Goal: Task Accomplishment & Management: Manage account settings

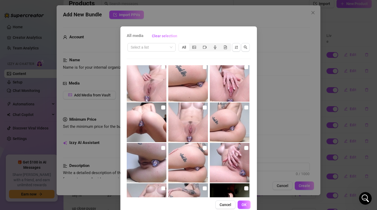
scroll to position [7813, 0]
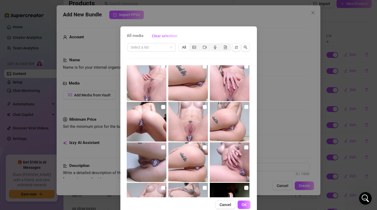
click at [268, 40] on div "All media Clear selection Select a list All 00:38 00:30 00:15 00:20 01:00 00:55…" at bounding box center [188, 105] width 377 height 210
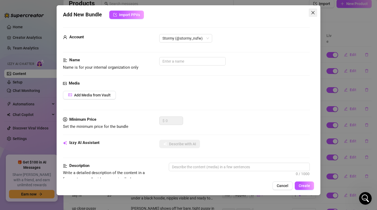
click at [312, 13] on icon "close" at bounding box center [312, 12] width 3 height 3
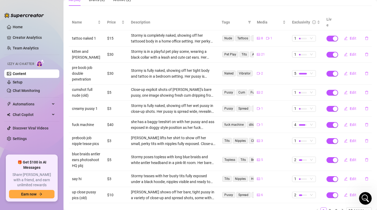
scroll to position [55, 0]
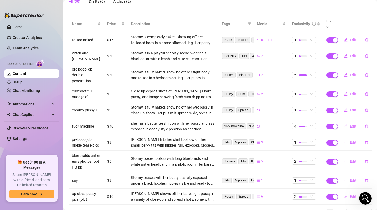
click at [329, 209] on link "2" at bounding box center [330, 212] width 6 height 6
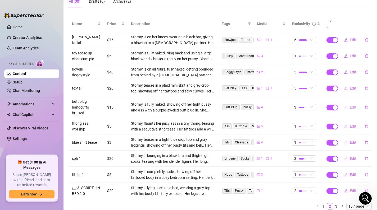
click at [351, 105] on span "Edit" at bounding box center [353, 107] width 7 height 4
type textarea "Type your message here..."
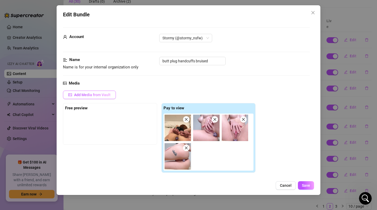
click at [93, 94] on span "Add Media from Vault" at bounding box center [92, 95] width 36 height 4
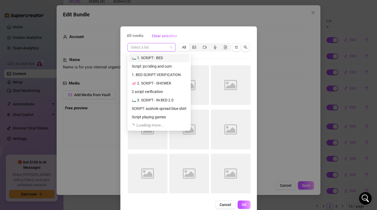
click at [138, 49] on input "search" at bounding box center [149, 47] width 37 height 8
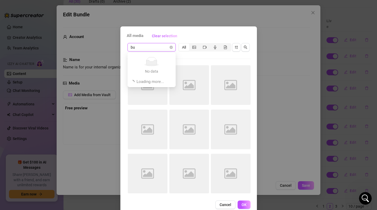
type input "b"
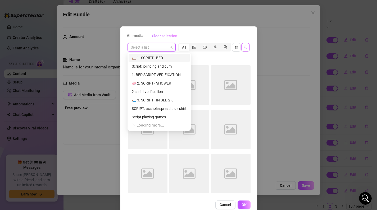
click at [248, 46] on button "button" at bounding box center [245, 47] width 8 height 8
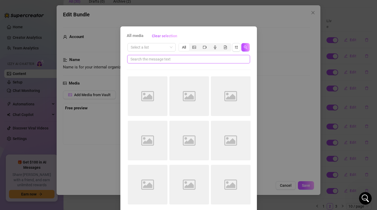
click at [200, 61] on input "text" at bounding box center [186, 59] width 112 height 6
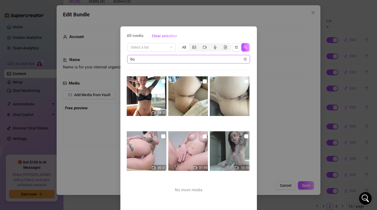
type input "b"
type input "o"
type input "plug"
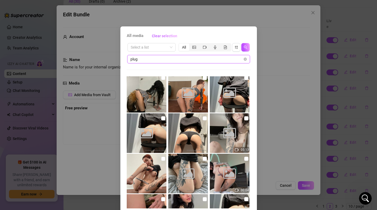
scroll to position [449, 0]
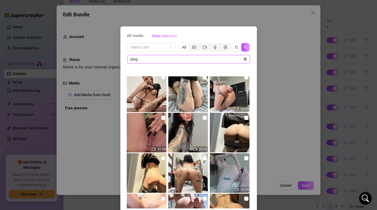
click at [245, 59] on icon "close-circle" at bounding box center [245, 59] width 3 height 3
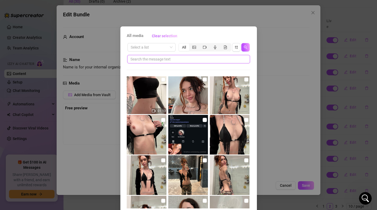
scroll to position [245, 0]
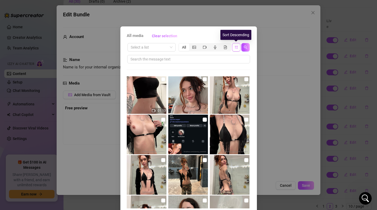
click at [236, 48] on icon "sort-descending" at bounding box center [236, 47] width 4 height 4
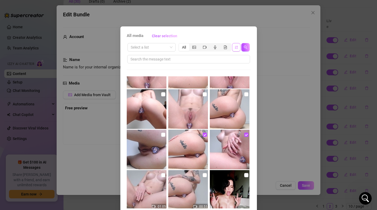
scroll to position [7837, 0]
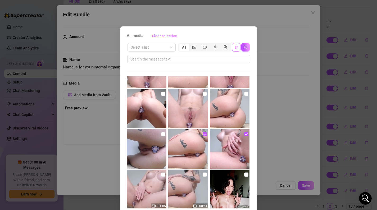
click at [151, 109] on img at bounding box center [147, 109] width 40 height 40
checkbox input "true"
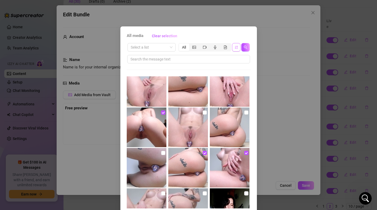
scroll to position [22, 0]
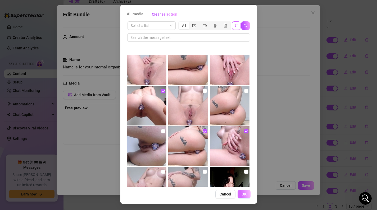
click at [243, 197] on button "OK" at bounding box center [243, 194] width 13 height 8
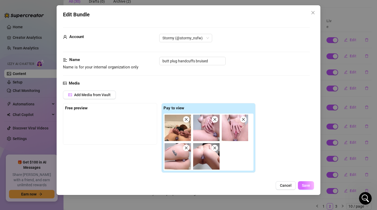
click at [303, 185] on span "Save" at bounding box center [306, 186] width 8 height 4
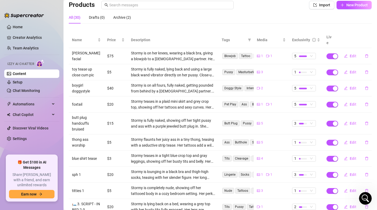
scroll to position [61, 0]
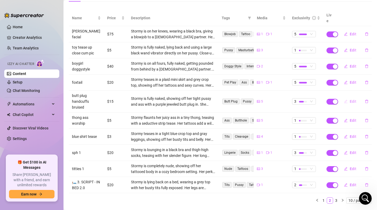
click at [349, 97] on button "Edit" at bounding box center [350, 101] width 21 height 8
type textarea "Type your message here..."
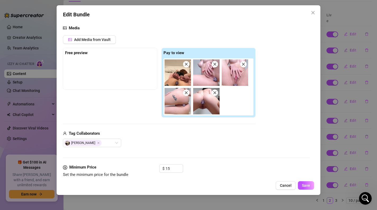
scroll to position [58, 0]
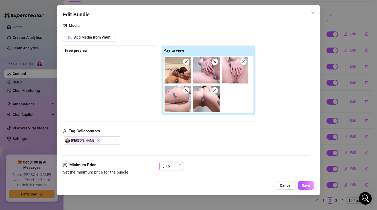
click at [172, 164] on input "15" at bounding box center [174, 166] width 17 height 8
type input "1"
type input "20"
click at [307, 186] on span "Save" at bounding box center [306, 186] width 8 height 4
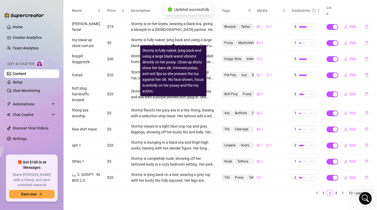
scroll to position [69, 0]
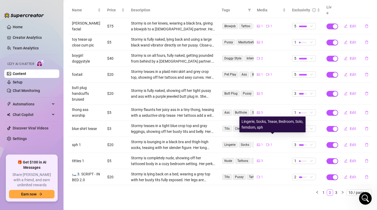
click at [242, 142] on span "Lingerie Socks Tease Bedroom Solo femdom sph" at bounding box center [273, 144] width 102 height 7
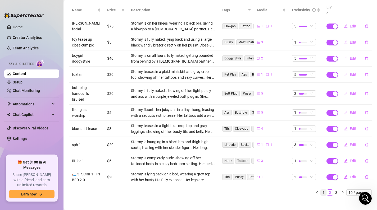
click at [323, 190] on link "1" at bounding box center [324, 193] width 6 height 6
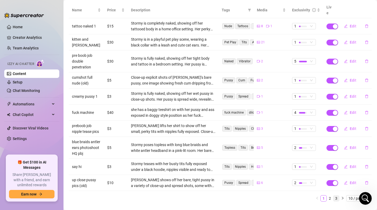
click at [335, 196] on link "3" at bounding box center [336, 199] width 6 height 6
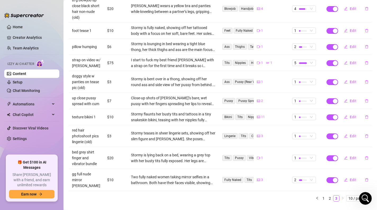
scroll to position [27, 0]
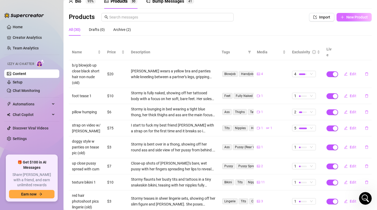
click at [358, 16] on span "New Product" at bounding box center [356, 17] width 21 height 4
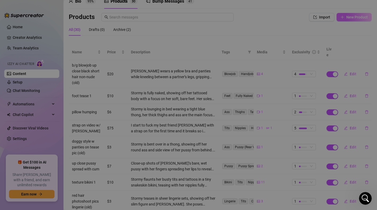
type textarea "Type your message here..."
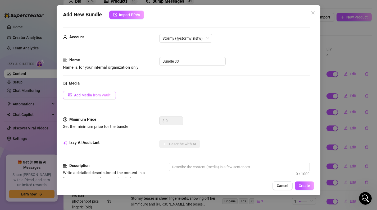
click at [95, 97] on span "Add Media from Vault" at bounding box center [92, 95] width 36 height 4
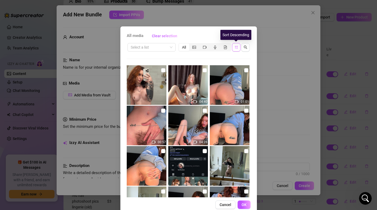
click at [236, 47] on icon "sort-descending" at bounding box center [236, 47] width 4 height 4
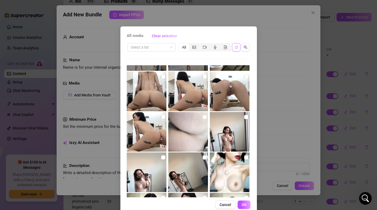
scroll to position [5904, 0]
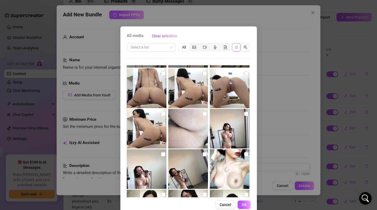
click at [231, 86] on img at bounding box center [230, 88] width 40 height 40
checkbox input "true"
click at [246, 205] on button "OK" at bounding box center [243, 205] width 13 height 8
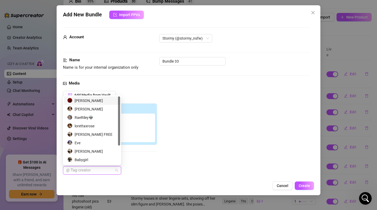
click at [86, 173] on div at bounding box center [89, 170] width 51 height 7
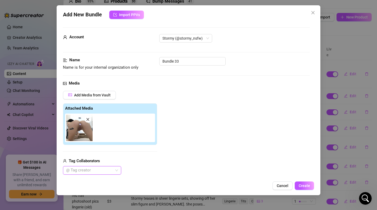
click at [85, 170] on div at bounding box center [89, 170] width 51 height 7
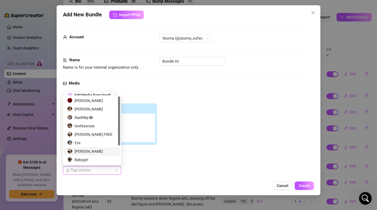
click at [96, 149] on div "[PERSON_NAME]" at bounding box center [92, 152] width 50 height 6
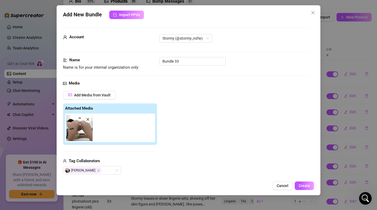
click at [216, 147] on div "Add Media from Vault Attached Media Tag Collaborators [PERSON_NAME]" at bounding box center [186, 133] width 247 height 84
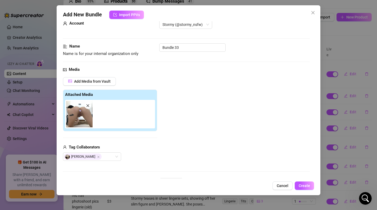
scroll to position [0, 0]
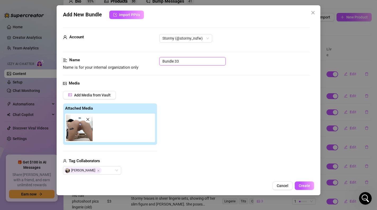
drag, startPoint x: 202, startPoint y: 61, endPoint x: 121, endPoint y: 46, distance: 82.5
type input "d"
type input "doggystyle buttplug pic"
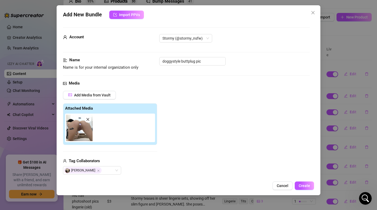
click at [220, 126] on div "Add Media from Vault Attached Media Tag Collaborators [PERSON_NAME]" at bounding box center [186, 133] width 247 height 84
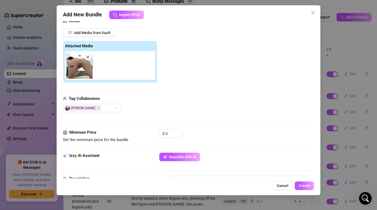
scroll to position [62, 0]
click at [176, 135] on input "0" at bounding box center [174, 134] width 17 height 8
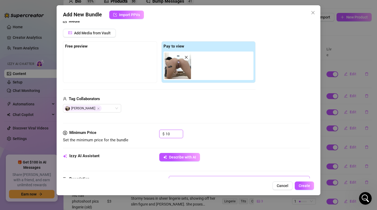
type input "1"
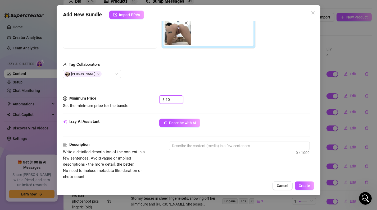
scroll to position [103, 0]
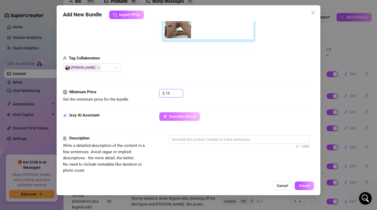
type input "10"
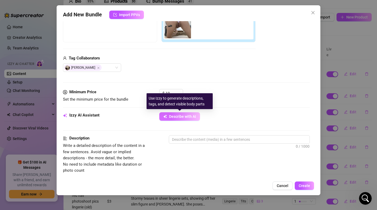
click at [178, 118] on span "Describe with AI" at bounding box center [182, 117] width 27 height 4
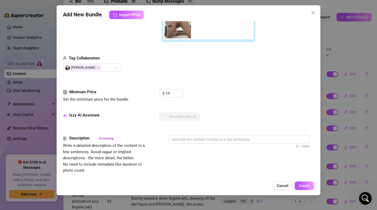
type textarea "Stormy"
type textarea "Stormy is"
type textarea "Stormy is fully"
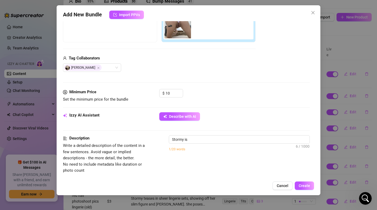
type textarea "Stormy is fully"
type textarea "Stormy is fully naked,"
type textarea "Stormy is fully naked, bent"
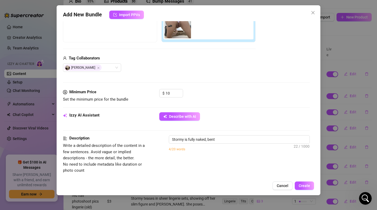
type textarea "Stormy is fully naked, bent over"
type textarea "Stormy is fully naked, bent over on"
type textarea "Stormy is fully naked, bent over on all"
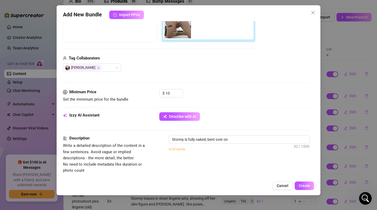
type textarea "Stormy is fully naked, bent over on all"
type textarea "Stormy is fully naked, bent over on all fours"
type textarea "Stormy is fully naked, bent over on all fours with"
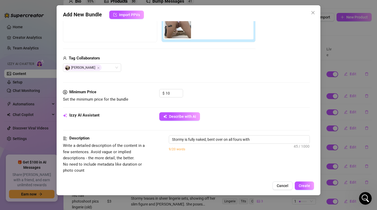
type textarea "Stormy is fully naked, bent over on all fours with her"
type textarea "Stormy is fully naked, bent over on all fours with her ass"
type textarea "Stormy is fully naked, bent over on all fours with her ass high"
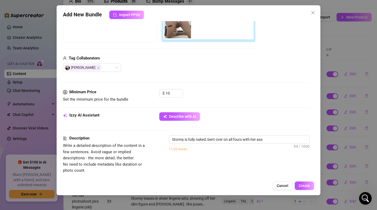
type textarea "Stormy is fully naked, bent over on all fours with her ass high"
type textarea "Stormy is fully naked, bent over on all fours with her ass high in"
type textarea "Stormy is fully naked, bent over on all fours with her ass high in the"
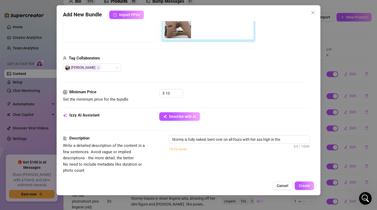
type textarea "Stormy is fully naked, bent over on all fours with her ass high in the air."
type textarea "Stormy is fully naked, bent over on all fours with her ass high in the air. Her"
type textarea "Stormy is fully naked, bent over on all fours with her ass high in the air. Her…"
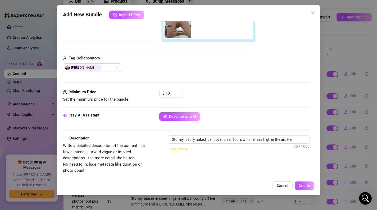
type textarea "Stormy is fully naked, bent over on all fours with her ass high in the air. Her…"
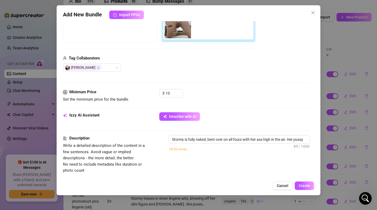
type textarea "Stormy is fully naked, bent over on all fours with her ass high in the air. Her…"
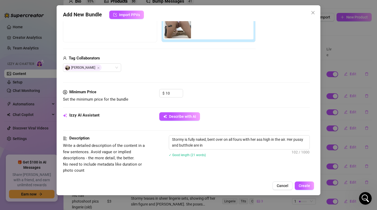
type textarea "Stormy is fully naked, bent over on all fours with her ass high in the air. Her…"
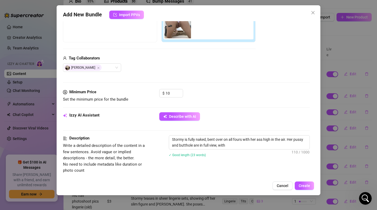
type textarea "Stormy is fully naked, bent over on all fours with her ass high in the air. Her…"
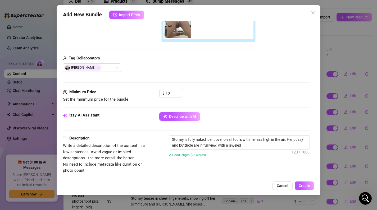
type textarea "Stormy is fully naked, bent over on all fours with her ass high in the air. Her…"
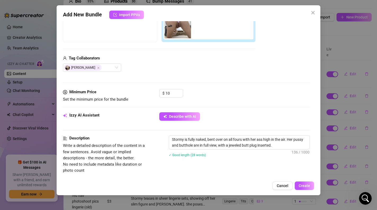
type textarea "Stormy is fully naked, bent over on all fours with her ass high in the air. Her…"
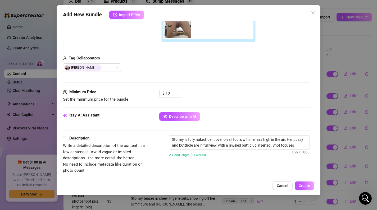
type textarea "Stormy is fully naked, bent over on all fours with her ass high in the air. Her…"
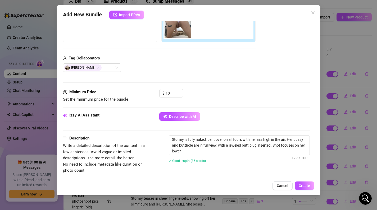
type textarea "Stormy is fully naked, bent over on all fours with her ass high in the air. Her…"
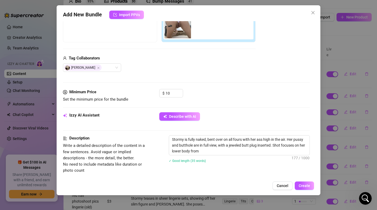
type textarea "Stormy is fully naked, bent over on all fours with her ass high in the air. Her…"
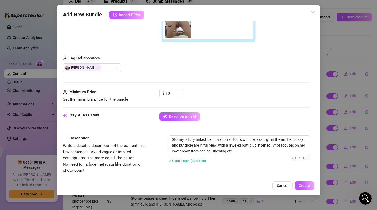
type textarea "Stormy is fully naked, bent over on all fours with her ass high in the air. Her…"
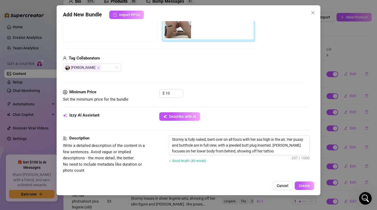
type textarea "Stormy is fully naked, bent over on all fours with her ass high in the air. Her…"
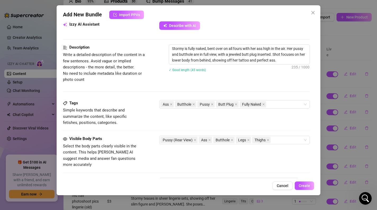
scroll to position [193, 0]
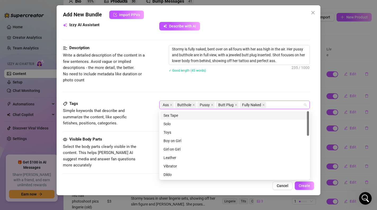
click at [277, 107] on div "Ass Butthole Pussy Butt Plug Fully Naked" at bounding box center [231, 104] width 143 height 7
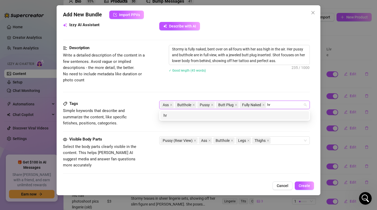
type input "h"
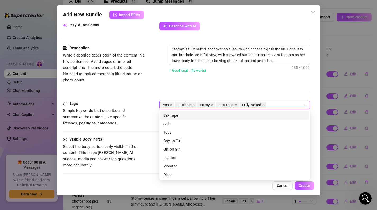
type input "h"
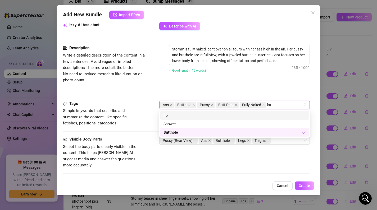
type input "h"
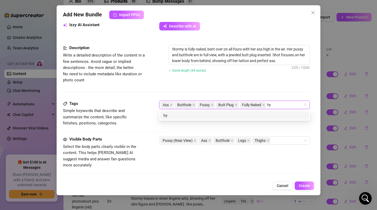
type input "h"
type input "solo"
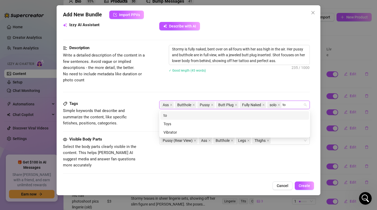
type input "toy"
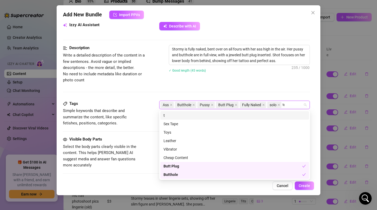
type input "toy"
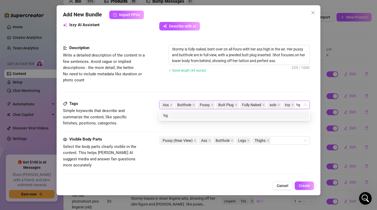
type input "h"
type input "y"
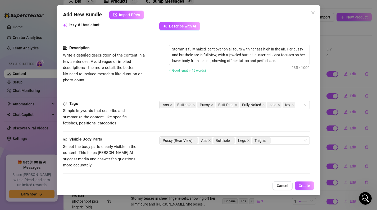
click at [268, 80] on div "Description Write a detailed description of the content in a few sentences. Avo…" at bounding box center [186, 64] width 247 height 38
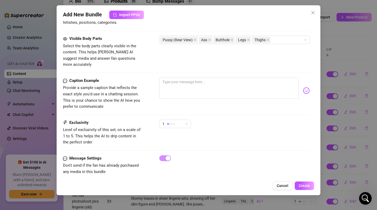
scroll to position [294, 0]
click at [164, 120] on span "1" at bounding box center [163, 124] width 2 height 8
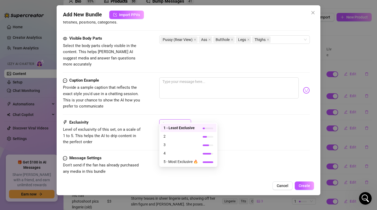
click at [214, 120] on div "1" at bounding box center [234, 126] width 151 height 13
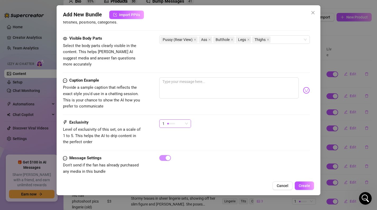
click at [173, 123] on div at bounding box center [171, 124] width 8 height 2
click at [201, 105] on div "Caption Example Provide a sample caption that reflects the exact style you'd us…" at bounding box center [186, 98] width 247 height 42
click at [185, 120] on span "1" at bounding box center [174, 124] width 25 height 8
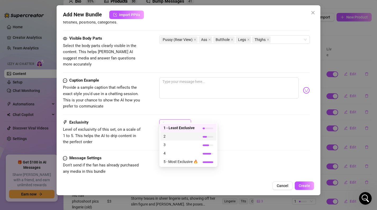
click at [178, 136] on span "2" at bounding box center [180, 137] width 34 height 6
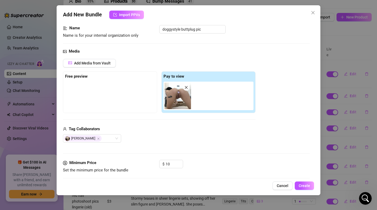
scroll to position [32, 0]
click at [176, 165] on input "10" at bounding box center [174, 165] width 17 height 8
type input "1"
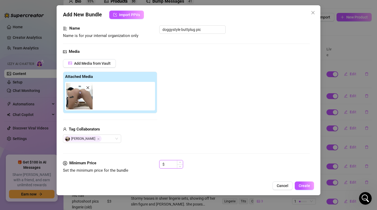
type input "8"
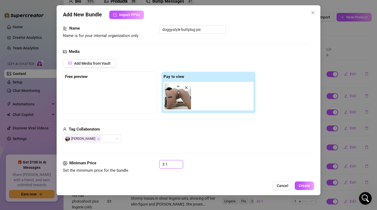
type input "10"
click at [302, 187] on span "Create" at bounding box center [304, 186] width 11 height 4
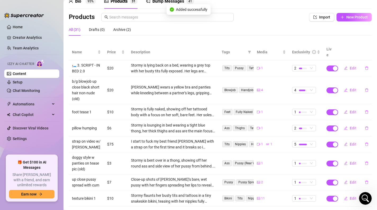
click at [364, 22] on div "Products Import New Product" at bounding box center [220, 18] width 303 height 11
click at [362, 18] on span "New Product" at bounding box center [356, 17] width 21 height 4
type textarea "Type your message here..."
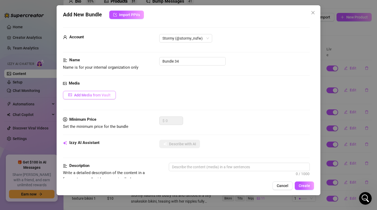
click at [90, 97] on span "Add Media from Vault" at bounding box center [92, 95] width 36 height 4
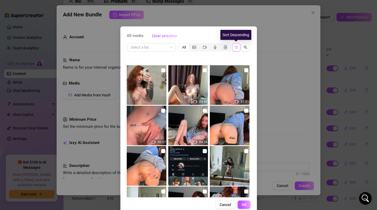
click at [234, 46] on button "button" at bounding box center [236, 47] width 8 height 8
click at [234, 48] on icon "sort-descending" at bounding box center [236, 47] width 4 height 4
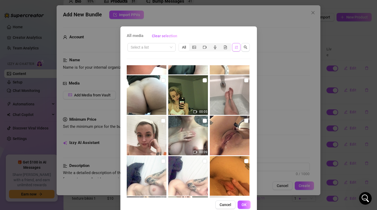
scroll to position [4601, 0]
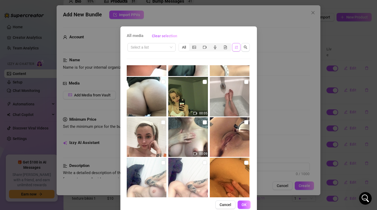
click at [217, 135] on img at bounding box center [230, 137] width 40 height 40
checkbox input "true"
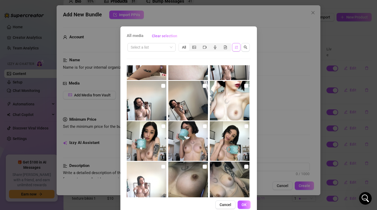
scroll to position [5974, 0]
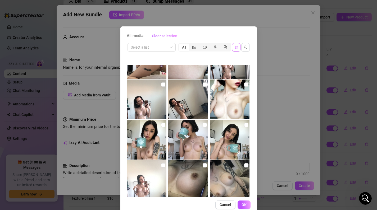
click at [151, 130] on img at bounding box center [147, 140] width 40 height 40
checkbox input "true"
click at [186, 143] on img at bounding box center [188, 140] width 40 height 40
checkbox input "true"
click at [220, 145] on img at bounding box center [230, 140] width 40 height 40
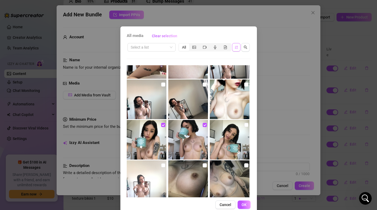
checkbox input "true"
click at [248, 205] on button "OK" at bounding box center [243, 205] width 13 height 8
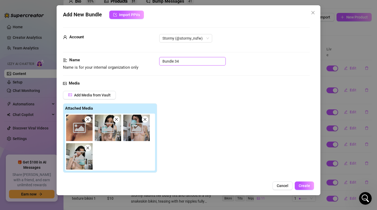
drag, startPoint x: 186, startPoint y: 58, endPoint x: 105, endPoint y: 57, distance: 81.2
click at [105, 57] on div "Name Name is for your internal organization only Bundle 34" at bounding box center [186, 63] width 247 height 13
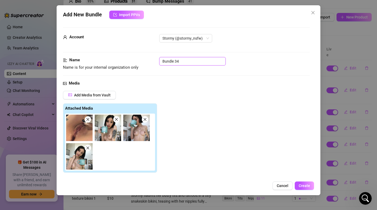
drag, startPoint x: 186, startPoint y: 58, endPoint x: 89, endPoint y: 68, distance: 96.7
click at [89, 68] on div "Name Name is for your internal organization only Bundle 34" at bounding box center [186, 63] width 247 height 13
type input "Bundle 3"
click at [87, 120] on icon "close" at bounding box center [87, 119] width 3 height 3
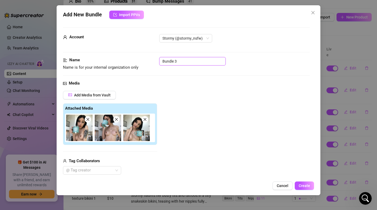
drag, startPoint x: 184, startPoint y: 61, endPoint x: 104, endPoint y: 64, distance: 79.6
click at [104, 64] on div "Name Name is for your internal organization only Bundle 3" at bounding box center [186, 63] width 247 height 13
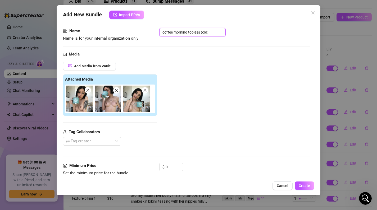
scroll to position [26, 0]
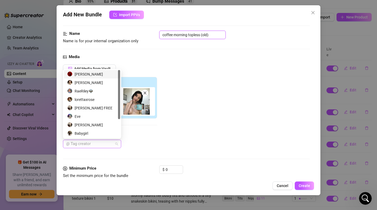
click at [96, 145] on div at bounding box center [89, 143] width 51 height 7
type input "coffee morning topless (old)"
click at [95, 126] on div "[PERSON_NAME]" at bounding box center [92, 125] width 50 height 6
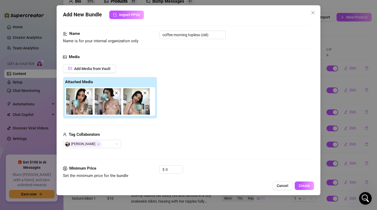
click at [203, 125] on div "Add Media from Vault Attached Media Tag Collaborators [PERSON_NAME]" at bounding box center [186, 107] width 247 height 84
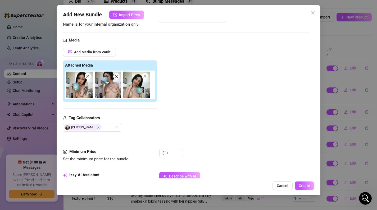
scroll to position [45, 0]
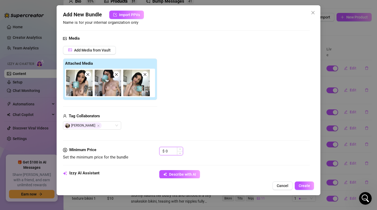
click at [176, 151] on input "0" at bounding box center [174, 151] width 17 height 8
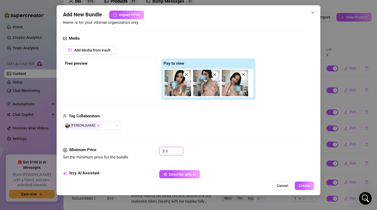
type input "3"
click at [231, 148] on div "$ 3" at bounding box center [234, 153] width 151 height 13
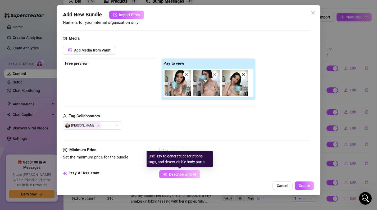
click at [191, 174] on span "Describe with AI" at bounding box center [182, 174] width 27 height 4
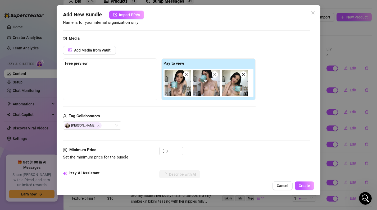
type textarea "Stormy"
type textarea "Stormy poses"
type textarea "Stormy poses fully"
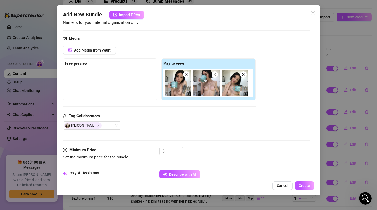
type textarea "Stormy poses fully"
type textarea "Stormy poses fully topless"
type textarea "Stormy poses fully topless in"
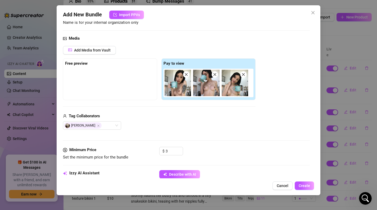
type textarea "Stormy poses fully topless in a"
type textarea "Stormy poses fully topless in a bright,"
type textarea "Stormy poses fully topless in a bright, airy"
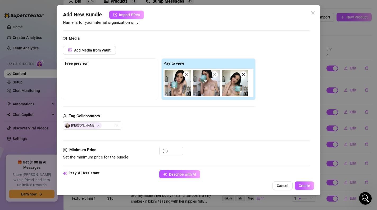
type textarea "Stormy poses fully topless in a bright, airy"
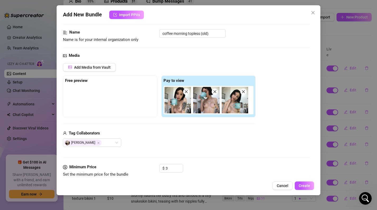
type textarea "Stormy poses fully topless in a bright, airy room,"
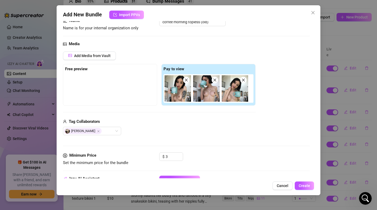
type textarea "Stormy poses fully topless in a bright, airy room, holding"
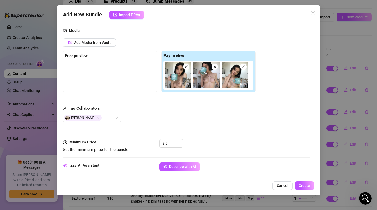
type textarea "Stormy poses fully topless in a bright, airy room, holding a"
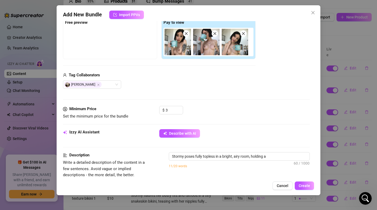
type textarea "Stormy poses fully topless in a bright, airy room, holding a teal"
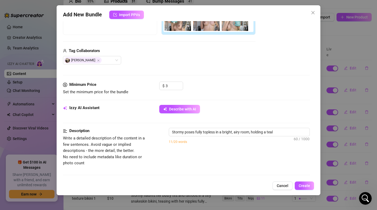
type textarea "Stormy poses fully topless in a bright, airy room, holding a teal coffee"
type textarea "Stormy poses fully topless in a bright, airy room, holding a teal coffee mug"
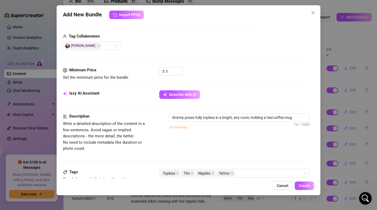
type textarea "Stormy poses fully topless in a bright, airy room, holding a teal coffee mug wh…"
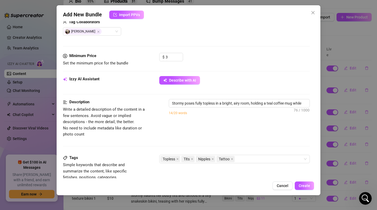
type textarea "Stormy poses fully topless in a bright, airy room, holding a teal coffee mug wh…"
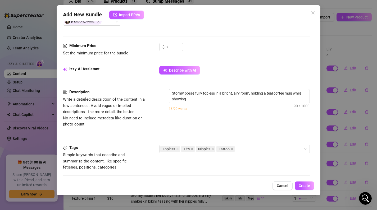
type textarea "Stormy poses fully topless in a bright, airy room, holding a teal coffee mug wh…"
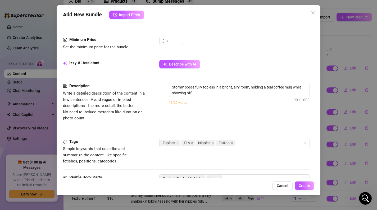
type textarea "Stormy poses fully topless in a bright, airy room, holding a teal coffee mug wh…"
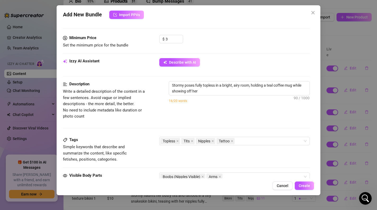
type textarea "Stormy poses fully topless in a bright, airy room, holding a teal coffee mug wh…"
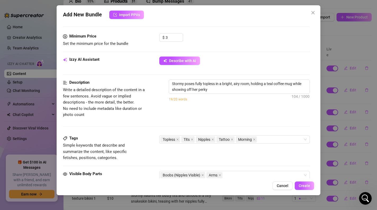
type textarea "Stormy poses fully topless in a bright, airy room, holding a teal coffee mug wh…"
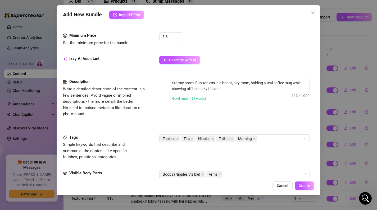
type textarea "Stormy poses fully topless in a bright, airy room, holding a teal coffee mug wh…"
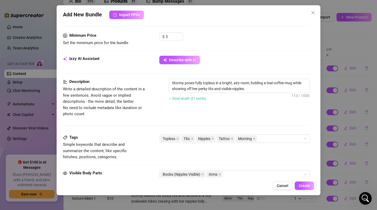
type textarea "Stormy poses fully topless in a bright, airy room, holding a teal coffee mug wh…"
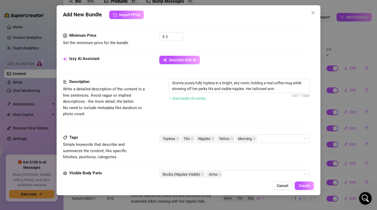
type textarea "Stormy poses fully topless in a bright, airy room, holding a teal coffee mug wh…"
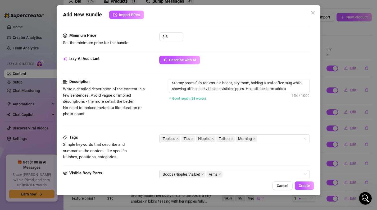
type textarea "Stormy poses fully topless in a bright, airy room, holding a teal coffee mug wh…"
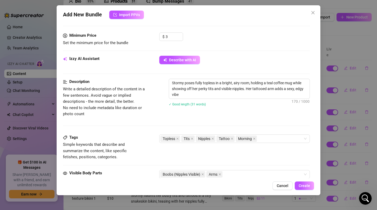
type textarea "Stormy poses fully topless in a bright, airy room, holding a teal coffee mug wh…"
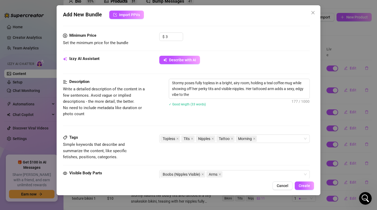
type textarea "Stormy poses fully topless in a bright, airy room, holding a teal coffee mug wh…"
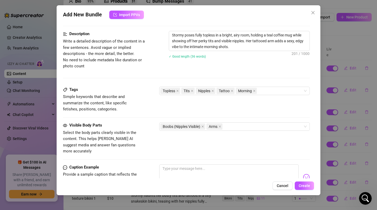
scroll to position [207, 0]
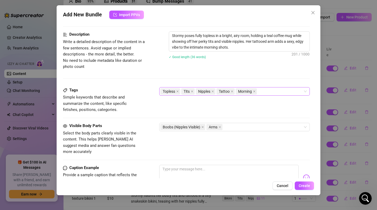
click at [275, 90] on div "Topless Tits Nipples Tattoo Morning" at bounding box center [231, 91] width 143 height 7
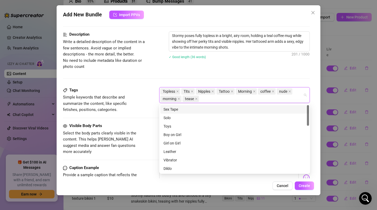
click at [246, 67] on div "Description Write a detailed description of the content in a few sentences. Avo…" at bounding box center [186, 50] width 247 height 38
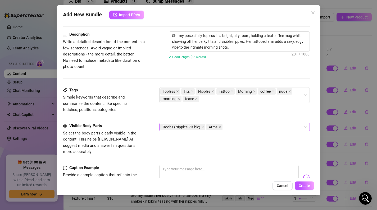
click at [243, 128] on div "Boobs (Nipples Visible) Arms" at bounding box center [231, 127] width 143 height 7
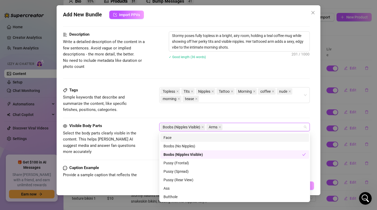
click at [230, 118] on div "Tags Simple keywords that describe and summarize the content, like specific fet…" at bounding box center [186, 105] width 247 height 36
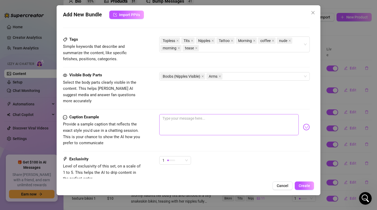
scroll to position [294, 0]
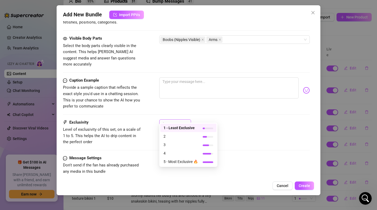
click at [176, 120] on div "1" at bounding box center [172, 124] width 21 height 8
click at [197, 138] on span "2" at bounding box center [180, 137] width 34 height 6
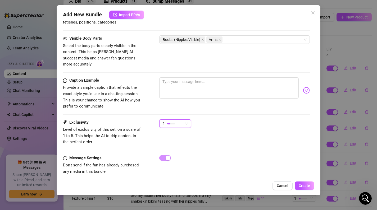
click at [236, 120] on div "2 2" at bounding box center [234, 126] width 151 height 13
click at [305, 185] on span "Create" at bounding box center [304, 186] width 11 height 4
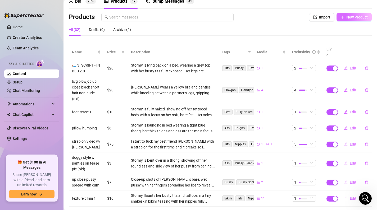
click at [355, 13] on button "New Product" at bounding box center [353, 17] width 35 height 8
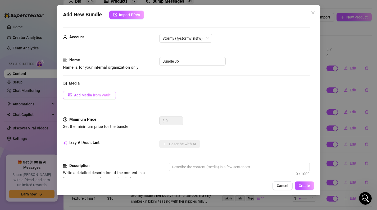
drag, startPoint x: 92, startPoint y: 93, endPoint x: 89, endPoint y: 93, distance: 2.9
click at [89, 93] on span "Add Media from Vault" at bounding box center [92, 95] width 36 height 4
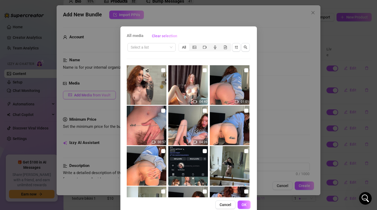
click at [89, 93] on div "All media Clear selection Select a list All 04:40 01:01 00:57 04:26 00:40 00:25…" at bounding box center [188, 105] width 377 height 210
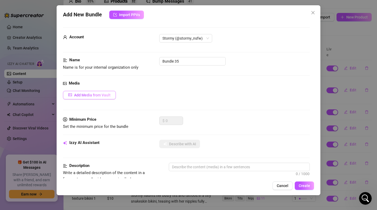
click at [100, 94] on span "Add Media from Vault" at bounding box center [92, 95] width 36 height 4
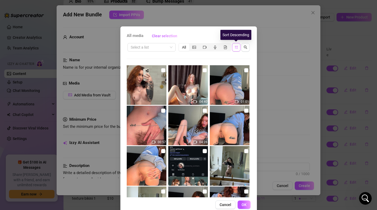
click at [239, 48] on button "button" at bounding box center [236, 47] width 8 height 8
drag, startPoint x: 246, startPoint y: 45, endPoint x: 244, endPoint y: 41, distance: 4.7
click at [245, 44] on button "button" at bounding box center [245, 47] width 8 height 8
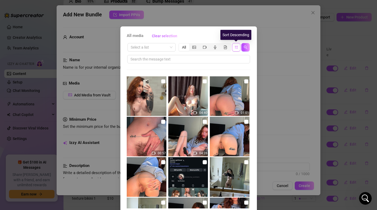
click at [237, 45] on icon "sort-descending" at bounding box center [236, 47] width 4 height 4
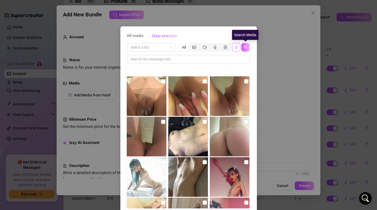
click at [243, 50] on button "button" at bounding box center [245, 47] width 8 height 8
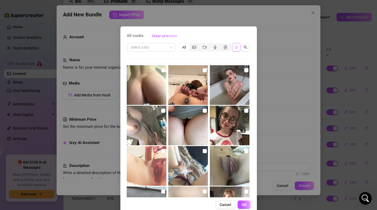
scroll to position [4052, 0]
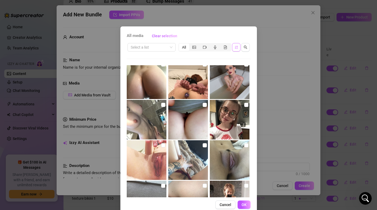
click at [152, 113] on img at bounding box center [147, 120] width 40 height 40
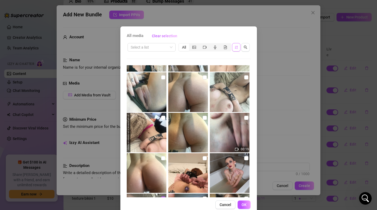
scroll to position [3958, 0]
click at [207, 138] on img at bounding box center [188, 133] width 40 height 40
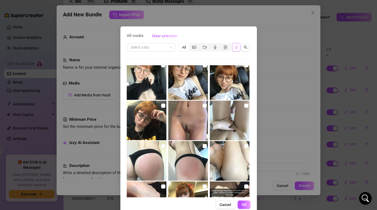
scroll to position [3690, 0]
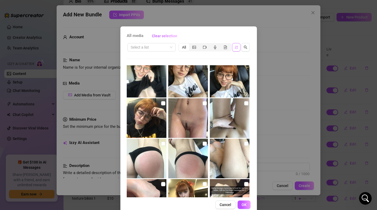
click at [194, 134] on img at bounding box center [188, 118] width 40 height 40
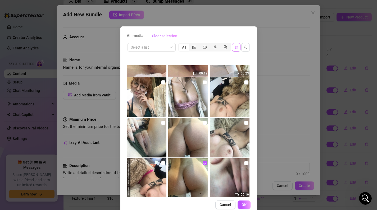
scroll to position [3923, 0]
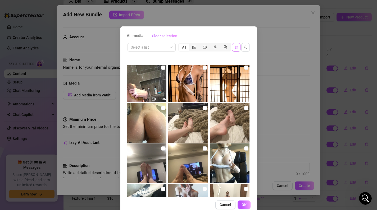
click at [203, 102] on img at bounding box center [188, 83] width 40 height 40
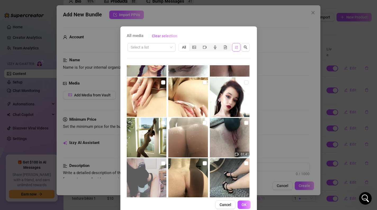
scroll to position [5334, 0]
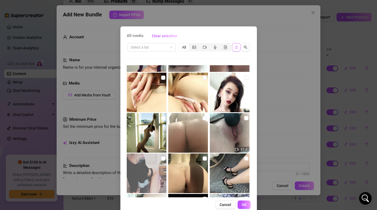
click at [188, 135] on img at bounding box center [188, 133] width 40 height 40
click at [245, 203] on span "OK" at bounding box center [243, 205] width 5 height 4
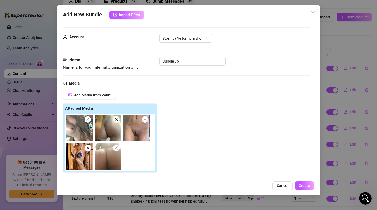
click at [90, 147] on span at bounding box center [88, 148] width 6 height 6
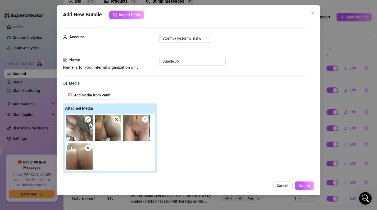
click at [116, 121] on icon "close" at bounding box center [117, 120] width 4 height 4
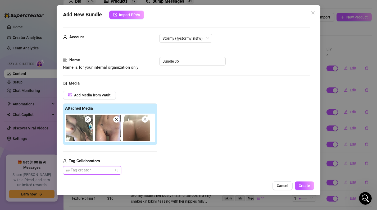
click at [100, 170] on div at bounding box center [89, 170] width 51 height 7
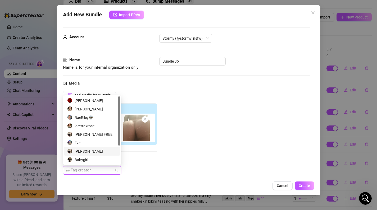
click at [90, 151] on div "[PERSON_NAME]" at bounding box center [92, 152] width 50 height 6
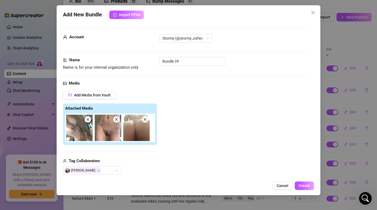
click at [145, 82] on div "Media" at bounding box center [186, 83] width 247 height 6
drag, startPoint x: 196, startPoint y: 64, endPoint x: 104, endPoint y: 58, distance: 91.7
click at [104, 58] on div "Name Name is for your internal organization only Bundle 35" at bounding box center [186, 63] width 247 height 13
click at [175, 60] on input "shower (newer)" at bounding box center [192, 61] width 66 height 8
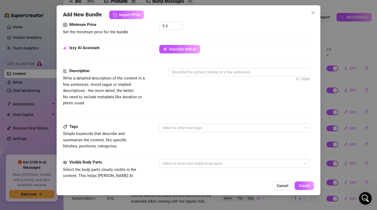
scroll to position [185, 0]
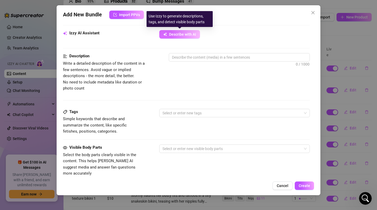
click at [190, 32] on button "Describe with AI" at bounding box center [179, 34] width 41 height 8
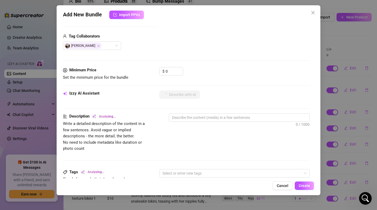
scroll to position [118, 0]
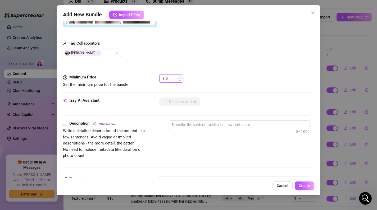
click at [169, 80] on input "0" at bounding box center [174, 79] width 17 height 8
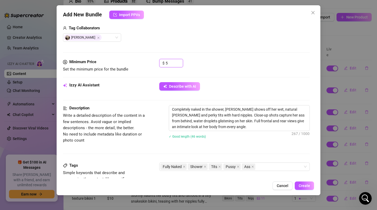
scroll to position [135, 0]
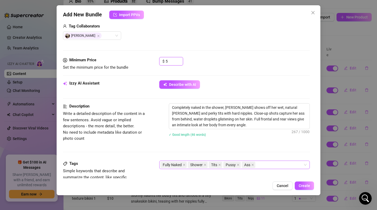
click at [264, 168] on div "Fully Naked Shower Tits Pussy Ass" at bounding box center [231, 164] width 143 height 7
click at [275, 62] on div "$ 5" at bounding box center [234, 63] width 151 height 13
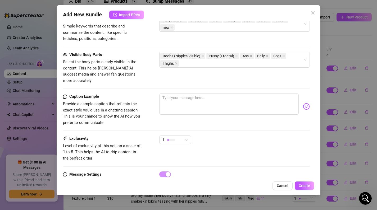
scroll to position [296, 0]
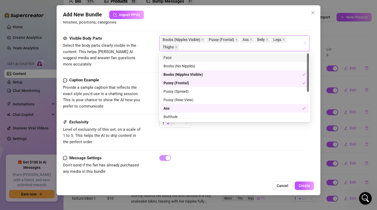
click at [211, 49] on div "Boobs (Nipples Visible) Pussy (Frontal) Ass Belly Legs Thighs" at bounding box center [231, 43] width 143 height 15
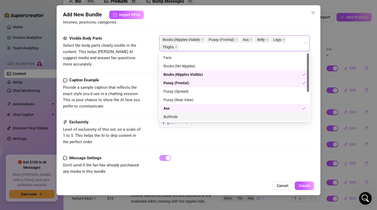
click at [199, 138] on div "Exclusivity Level of exclusivity of this set, on a scale of 1 to 5. This helps …" at bounding box center [186, 132] width 247 height 26
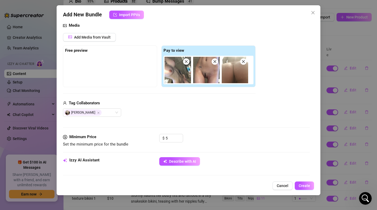
scroll to position [52, 0]
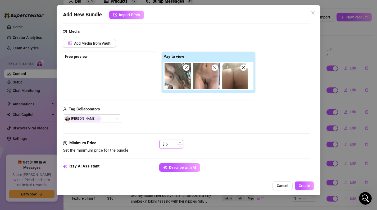
click at [172, 145] on input "5" at bounding box center [174, 144] width 17 height 8
click at [304, 188] on span "Create" at bounding box center [304, 186] width 11 height 4
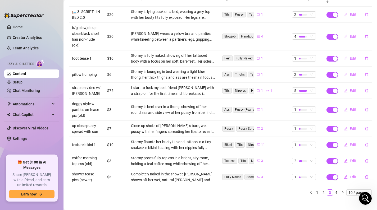
scroll to position [0, 0]
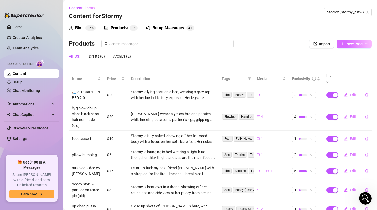
click at [340, 45] on button "New Product" at bounding box center [353, 44] width 35 height 8
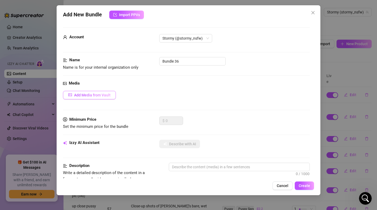
click at [92, 95] on span "Add Media from Vault" at bounding box center [92, 95] width 36 height 4
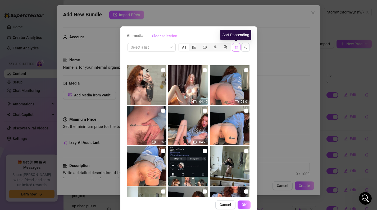
click at [238, 46] on button "button" at bounding box center [236, 47] width 8 height 8
click at [237, 50] on button "button" at bounding box center [236, 47] width 8 height 8
click at [232, 47] on button "button" at bounding box center [236, 47] width 8 height 8
click at [236, 49] on icon "sort-descending" at bounding box center [236, 47] width 4 height 4
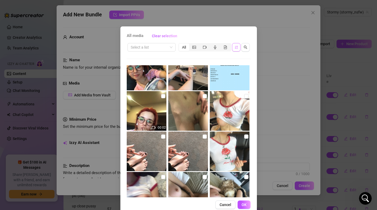
scroll to position [2807, 0]
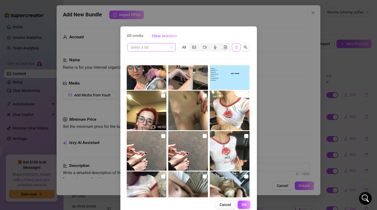
click at [151, 44] on input "search" at bounding box center [149, 47] width 37 height 8
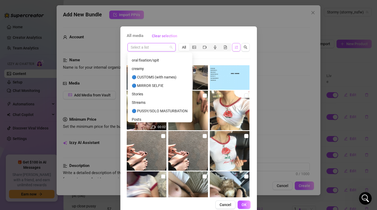
scroll to position [432, 0]
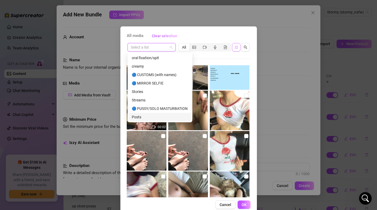
click at [141, 117] on div "Posts" at bounding box center [160, 117] width 56 height 6
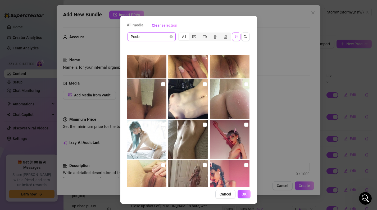
scroll to position [0, 0]
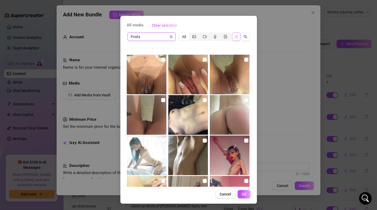
click at [172, 35] on span "Posts" at bounding box center [152, 37] width 42 height 8
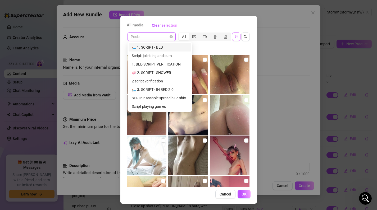
click at [198, 22] on div "All media Clear selection" at bounding box center [189, 25] width 124 height 8
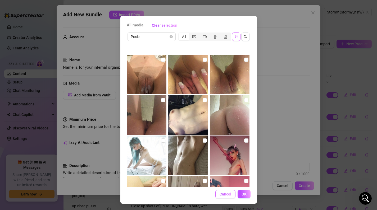
click at [224, 198] on button "Cancel" at bounding box center [225, 194] width 20 height 8
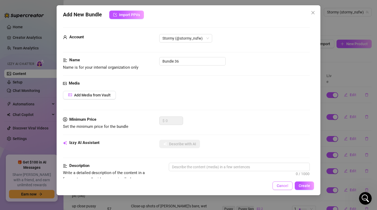
click at [279, 184] on span "Cancel" at bounding box center [283, 186] width 12 height 4
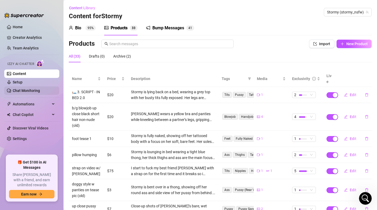
click at [34, 89] on link "Chat Monitoring" at bounding box center [26, 91] width 27 height 4
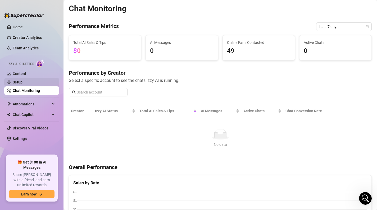
click at [22, 81] on link "Setup" at bounding box center [18, 82] width 10 height 4
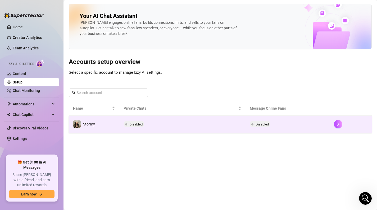
click at [195, 122] on td "Disabled" at bounding box center [182, 124] width 126 height 17
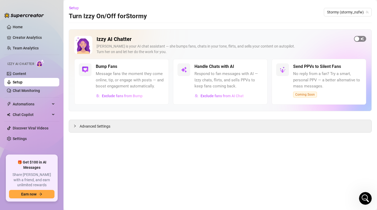
click at [362, 40] on span "button" at bounding box center [360, 39] width 12 height 6
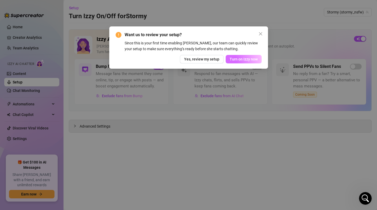
click at [243, 57] on span "Turn on Izzy now" at bounding box center [244, 59] width 28 height 4
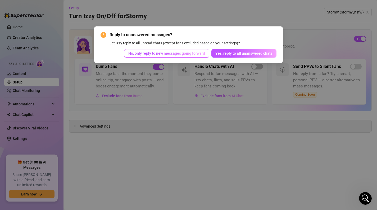
click at [189, 53] on span "No, only reply to new messages going forward" at bounding box center [166, 53] width 77 height 4
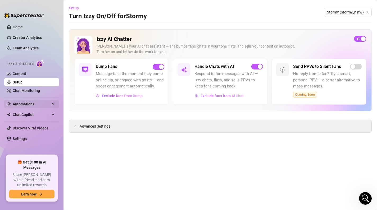
click at [25, 101] on span "Automations" at bounding box center [32, 104] width 38 height 8
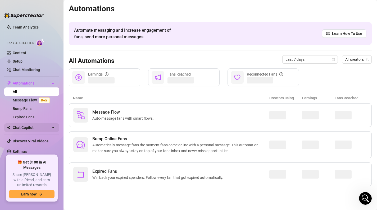
click at [22, 129] on span "Chat Copilot" at bounding box center [32, 128] width 38 height 8
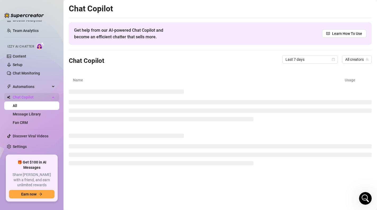
scroll to position [12, 0]
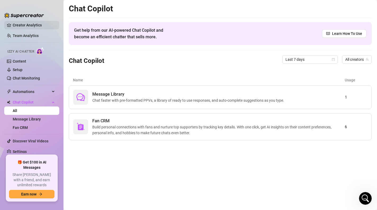
click at [27, 24] on link "Creator Analytics" at bounding box center [34, 25] width 42 height 8
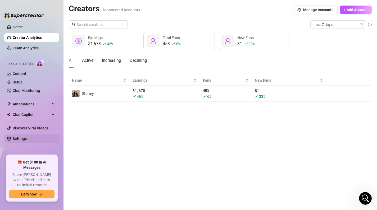
click at [22, 138] on link "Settings" at bounding box center [20, 139] width 14 height 4
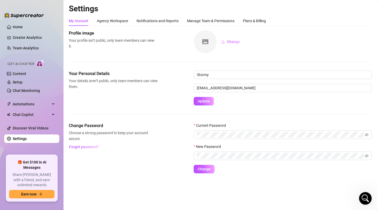
click at [269, 18] on div "My Account Agency Workspace Notifications and Reports Manage Team & Permissions…" at bounding box center [220, 21] width 303 height 10
click at [259, 20] on div "Plans & Billing" at bounding box center [254, 21] width 23 height 6
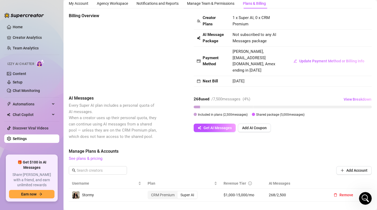
scroll to position [25, 0]
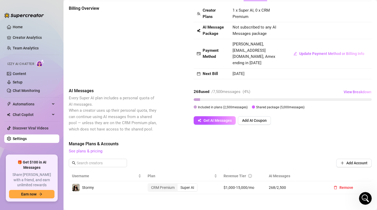
click at [227, 106] on span "Included in plans ( 2,500 messages)" at bounding box center [223, 108] width 50 height 4
click at [230, 106] on span "Included in plans ( 2,500 messages)" at bounding box center [223, 108] width 50 height 4
click at [286, 106] on span "Shared package ( 5,000 messages)" at bounding box center [280, 108] width 48 height 4
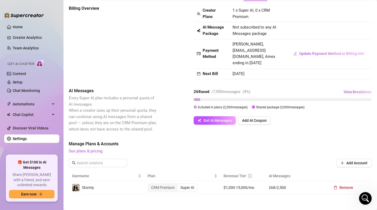
click at [286, 106] on span "Shared package ( 5,000 messages)" at bounding box center [280, 108] width 48 height 4
click at [299, 132] on div "Billing Overview Creator Plans 1 x Super AI, 0 x CRM Premium AI Message Package…" at bounding box center [220, 180] width 303 height 350
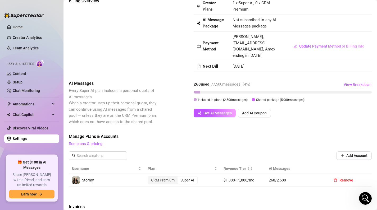
scroll to position [30, 0]
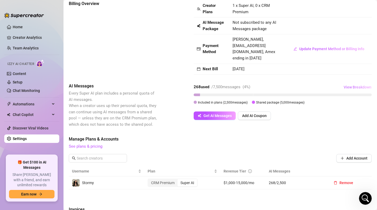
click at [354, 85] on span "View Breakdown" at bounding box center [358, 87] width 28 height 4
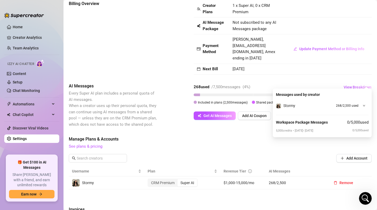
click at [205, 144] on span "See plans & pricing" at bounding box center [220, 147] width 303 height 6
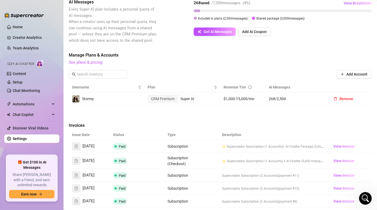
scroll to position [118, 0]
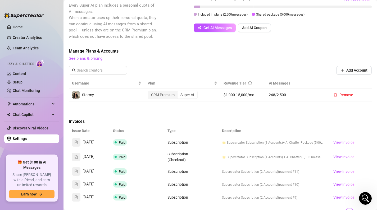
click at [342, 140] on span "View Invoice" at bounding box center [343, 143] width 21 height 6
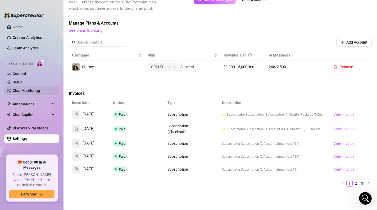
scroll to position [144, 0]
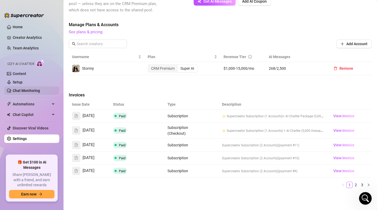
click at [22, 89] on link "Chat Monitoring" at bounding box center [26, 91] width 27 height 4
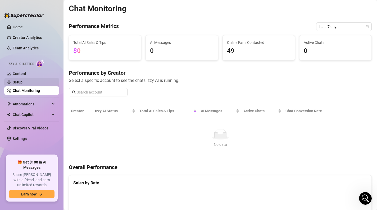
click at [15, 81] on link "Setup" at bounding box center [18, 82] width 10 height 4
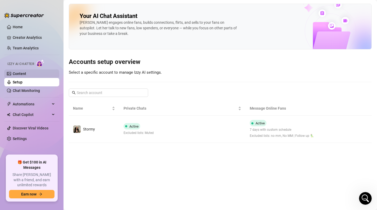
click at [23, 74] on link "Content" at bounding box center [19, 74] width 13 height 4
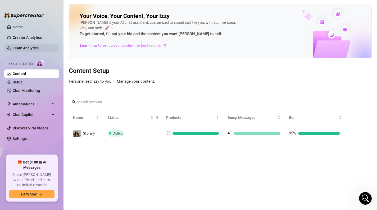
click at [31, 46] on link "Team Analytics" at bounding box center [26, 48] width 26 height 4
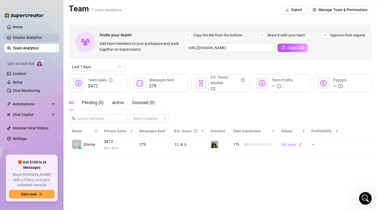
click at [45, 40] on link "Creator Analytics" at bounding box center [34, 37] width 42 height 8
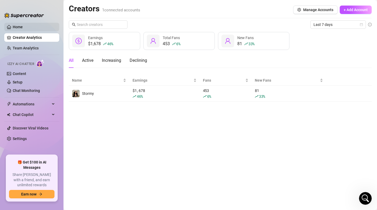
click at [23, 29] on link "Home" at bounding box center [18, 27] width 10 height 4
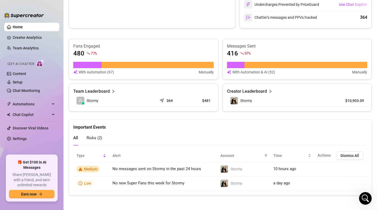
scroll to position [187, 0]
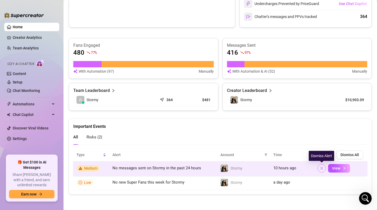
click at [321, 168] on icon "close" at bounding box center [321, 168] width 3 height 3
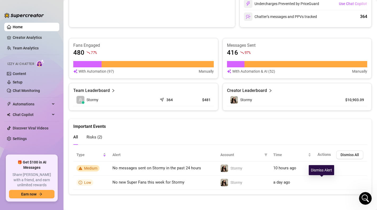
click at [322, 170] on div "Dismiss Alert" at bounding box center [321, 170] width 25 height 10
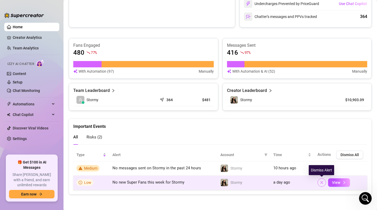
click at [323, 185] on span "button" at bounding box center [322, 183] width 4 height 4
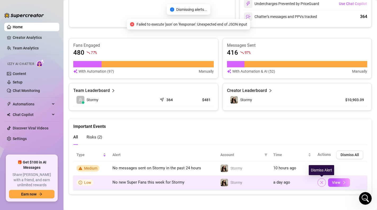
click at [323, 185] on span "button" at bounding box center [322, 183] width 4 height 4
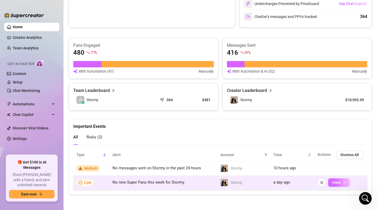
click at [337, 182] on span "View" at bounding box center [336, 183] width 8 height 4
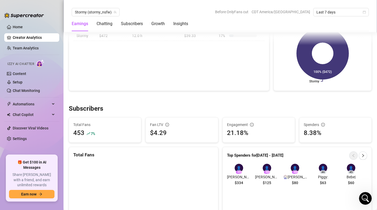
scroll to position [248, 0]
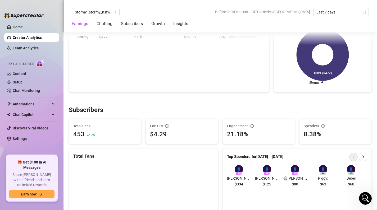
click at [167, 126] on icon "info-circle" at bounding box center [167, 126] width 1 height 2
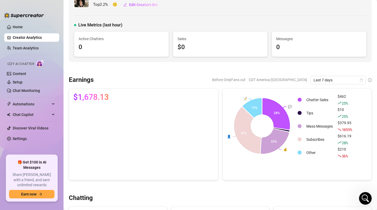
scroll to position [16, 0]
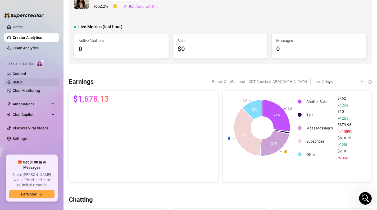
click at [13, 84] on link "Setup" at bounding box center [18, 82] width 10 height 4
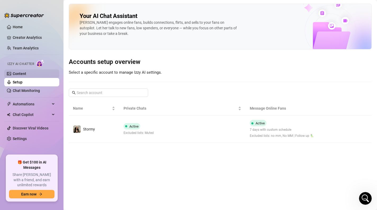
click at [17, 74] on link "Content" at bounding box center [19, 74] width 13 height 4
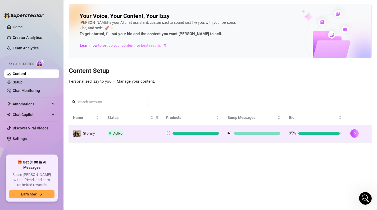
click at [144, 128] on td "Active" at bounding box center [132, 133] width 59 height 17
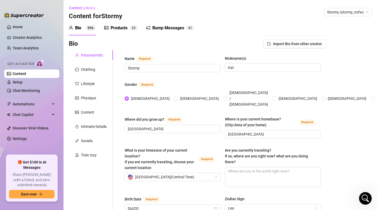
click at [124, 27] on div "Products" at bounding box center [119, 28] width 17 height 6
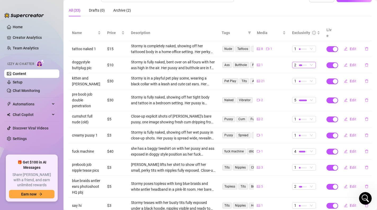
scroll to position [75, 0]
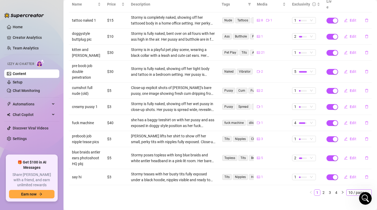
click at [357, 190] on span "10 / page" at bounding box center [358, 193] width 21 height 6
click at [356, 180] on div "100 / page" at bounding box center [359, 183] width 18 height 6
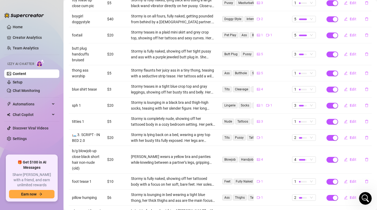
scroll to position [297, 0]
click at [353, 104] on span "Edit" at bounding box center [353, 106] width 7 height 4
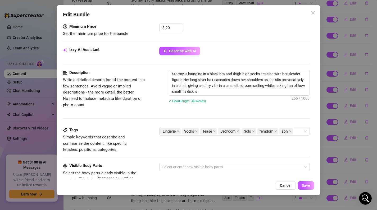
scroll to position [172, 0]
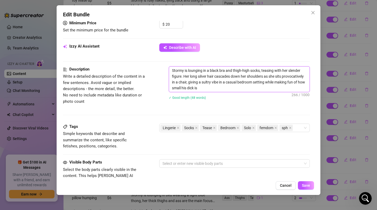
click at [203, 90] on textarea "Stormy is lounging in a black bra and thigh-high socks, teasing with her slende…" at bounding box center [239, 79] width 141 height 25
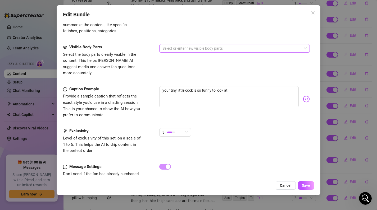
scroll to position [296, 0]
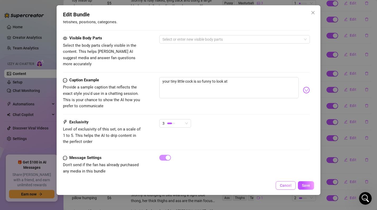
click at [289, 185] on span "Cancel" at bounding box center [286, 186] width 12 height 4
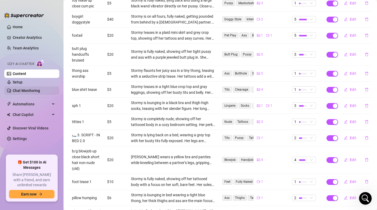
click at [32, 89] on link "Chat Monitoring" at bounding box center [26, 91] width 27 height 4
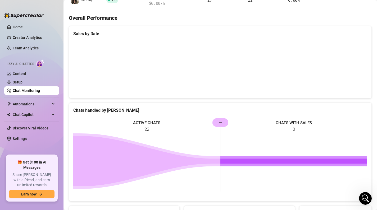
scroll to position [166, 0]
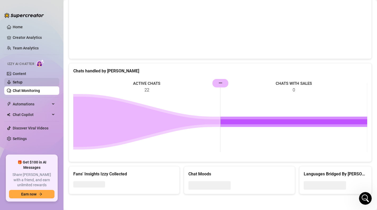
click at [22, 84] on link "Setup" at bounding box center [18, 82] width 10 height 4
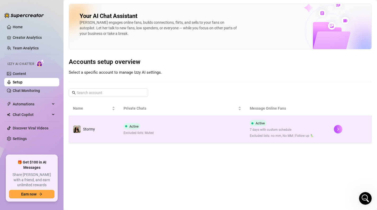
click at [184, 127] on td "Active Excluded lists: Muted" at bounding box center [182, 129] width 126 height 27
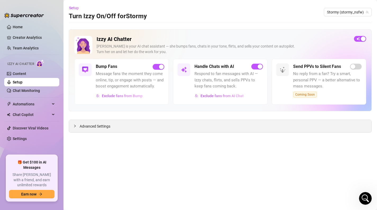
click at [125, 128] on div "Advanced Settings" at bounding box center [220, 126] width 302 height 12
click at [78, 128] on div at bounding box center [76, 126] width 6 height 6
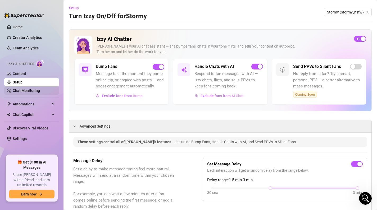
click at [26, 89] on link "Chat Monitoring" at bounding box center [26, 91] width 27 height 4
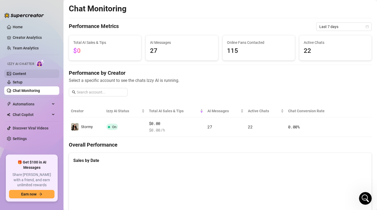
click at [20, 72] on link "Content" at bounding box center [19, 74] width 13 height 4
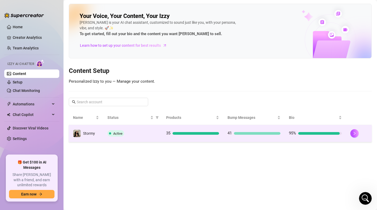
click at [146, 140] on td "Active" at bounding box center [132, 133] width 59 height 17
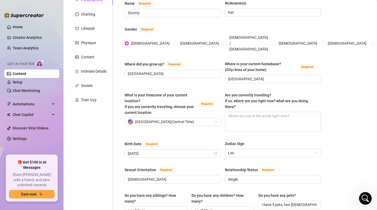
scroll to position [55, 0]
click at [253, 113] on textarea "Are you currently traveling? If so, where are you right now? what are you doing…" at bounding box center [272, 123] width 95 height 20
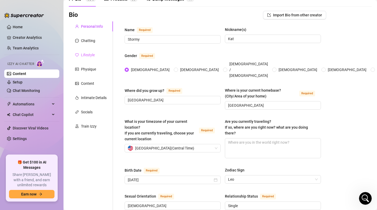
scroll to position [28, 0]
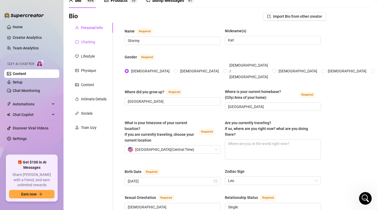
click at [85, 43] on div "Chatting" at bounding box center [88, 42] width 14 height 6
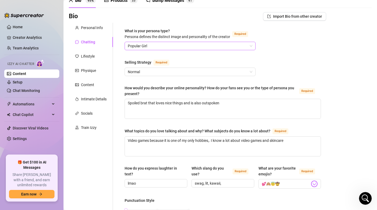
click at [156, 47] on span "Popular Girl" at bounding box center [190, 46] width 125 height 8
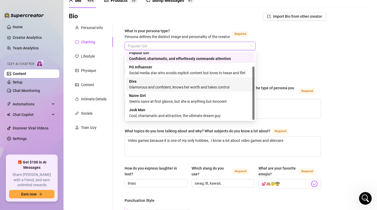
scroll to position [0, 0]
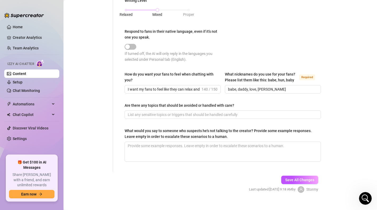
scroll to position [297, 0]
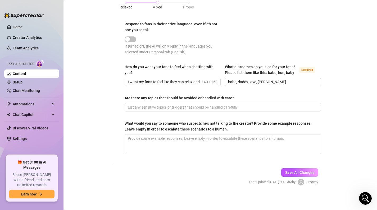
click at [242, 124] on div "What would you say to someone who suspects he's not talking to the creator? Pro…" at bounding box center [221, 127] width 193 height 12
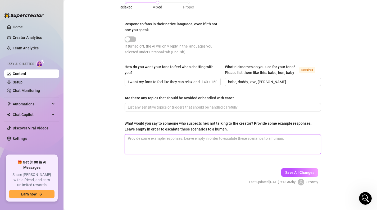
click at [242, 135] on textarea "What would you say to someone who suspects he's not talking to the creator? Pro…" at bounding box center [223, 145] width 196 height 20
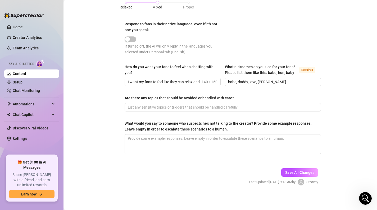
click at [242, 124] on div "What would you say to someone who suspects he's not talking to the creator? Pro…" at bounding box center [221, 127] width 193 height 12
click at [242, 135] on textarea "What would you say to someone who suspects he's not talking to the creator? Pro…" at bounding box center [223, 145] width 196 height 20
click at [223, 127] on div "What would you say to someone who suspects he's not talking to the creator? Pro…" at bounding box center [221, 127] width 193 height 12
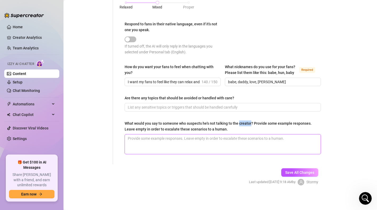
click at [223, 135] on textarea "What would you say to someone who suspects he's not talking to the creator? Pro…" at bounding box center [223, 145] width 196 height 20
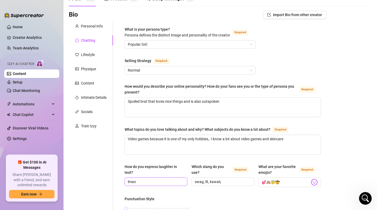
scroll to position [20, 0]
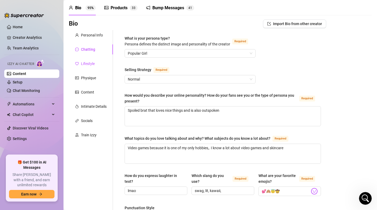
click at [92, 65] on div "Lifestyle" at bounding box center [88, 64] width 14 height 6
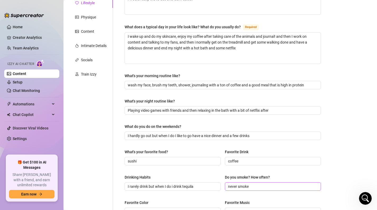
scroll to position [78, 0]
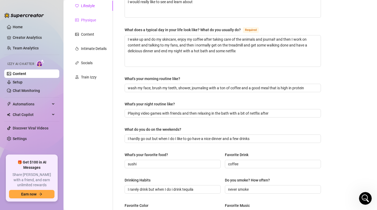
click at [90, 19] on div "Physique" at bounding box center [88, 20] width 15 height 6
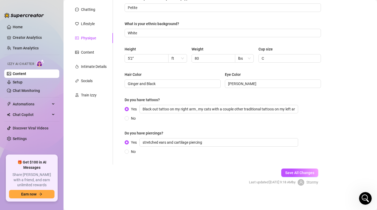
scroll to position [61, 0]
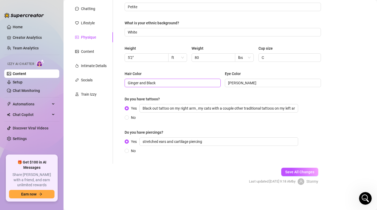
click at [143, 85] on input "Ginger and Black" at bounding box center [172, 83] width 89 height 6
click at [177, 95] on div "How would you describe your body type? Petite What is your ethnic background? W…" at bounding box center [223, 77] width 196 height 164
click at [86, 49] on div "Content" at bounding box center [87, 52] width 13 height 6
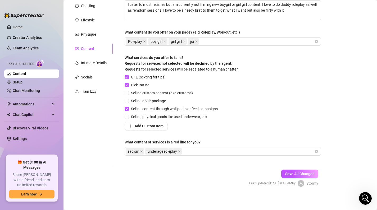
scroll to position [63, 0]
click at [92, 62] on div "Intimate Details" at bounding box center [94, 63] width 26 height 6
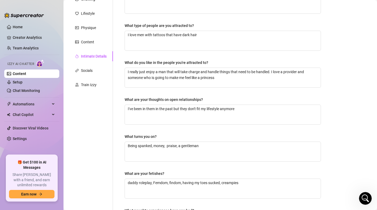
scroll to position [66, 0]
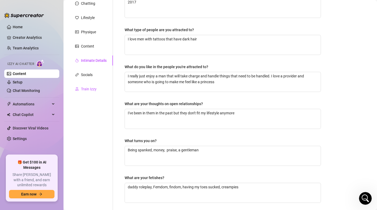
click at [82, 89] on div "Train Izzy" at bounding box center [89, 89] width 16 height 6
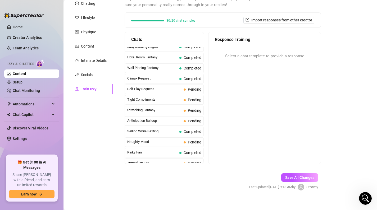
scroll to position [216, 0]
click at [145, 90] on span "Self Play Request" at bounding box center [154, 88] width 54 height 5
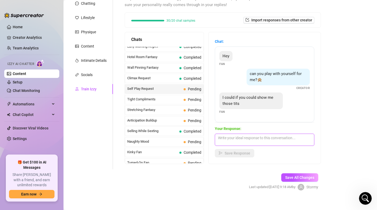
click at [262, 141] on textarea at bounding box center [264, 140] width 99 height 12
click at [187, 70] on span "Completed" at bounding box center [190, 68] width 22 height 6
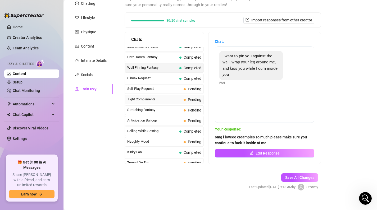
click at [180, 99] on span "Tight Compliments" at bounding box center [154, 99] width 54 height 5
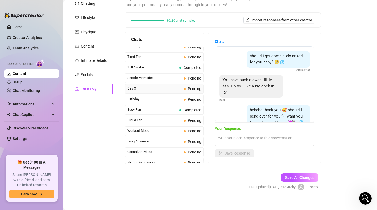
scroll to position [391, 0]
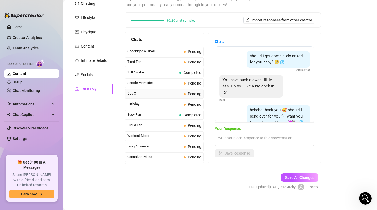
click at [152, 63] on span "Tired Fan" at bounding box center [154, 61] width 54 height 5
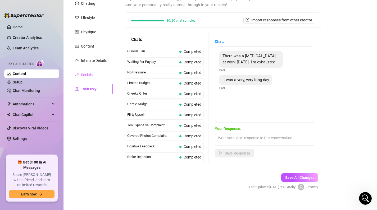
scroll to position [0, 0]
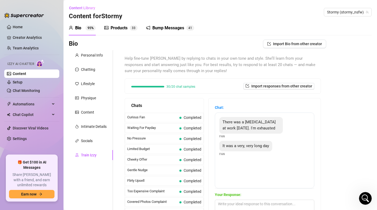
click at [92, 90] on div "Personal Info Chatting Lifestyle Physique Content Intimate Details Socials Trai…" at bounding box center [91, 142] width 44 height 185
click at [89, 115] on div "Content" at bounding box center [87, 112] width 13 height 6
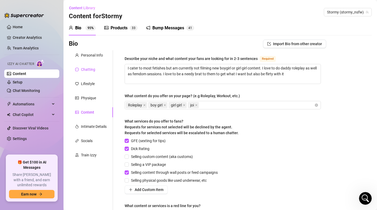
click at [83, 69] on div "Chatting" at bounding box center [88, 70] width 14 height 6
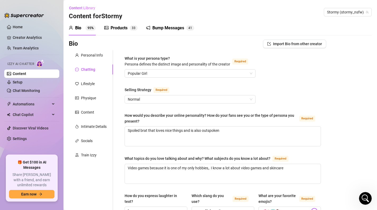
click at [90, 57] on div "Personal Info" at bounding box center [92, 55] width 22 height 6
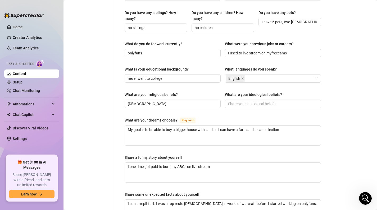
scroll to position [318, 0]
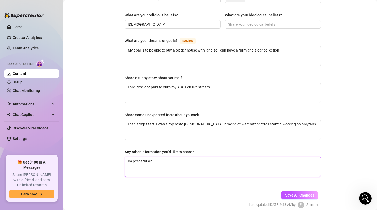
click at [168, 157] on textarea "Im pescatarian" at bounding box center [223, 167] width 196 height 20
click at [129, 158] on textarea "Im pescatarian i dont have family" at bounding box center [223, 167] width 196 height 20
click at [166, 159] on textarea "Im pescatarian I dont have family" at bounding box center [223, 167] width 196 height 20
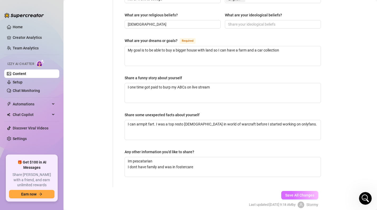
click at [289, 191] on button "Save All Changes" at bounding box center [299, 195] width 37 height 8
